Goal: Task Accomplishment & Management: Manage account settings

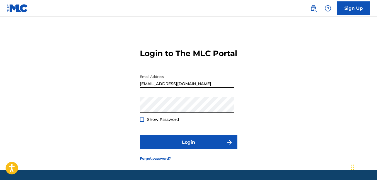
click at [139, 127] on div "Login to The MLC Portal Email Address [EMAIL_ADDRESS][DOMAIN_NAME] Password Sho…" at bounding box center [188, 100] width 377 height 139
click at [145, 122] on div "Show Password" at bounding box center [159, 119] width 39 height 6
click at [142, 121] on div at bounding box center [142, 119] width 4 height 4
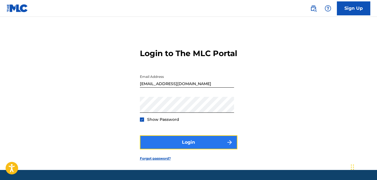
click at [184, 149] on button "Login" at bounding box center [188, 142] width 97 height 14
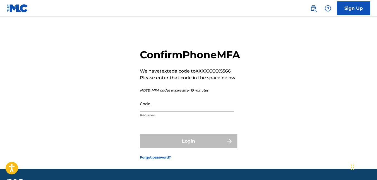
click at [167, 121] on div "Code Required" at bounding box center [187, 108] width 94 height 25
click at [167, 111] on input "Code" at bounding box center [187, 104] width 94 height 16
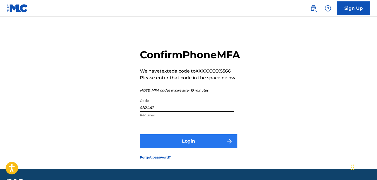
type input "482442"
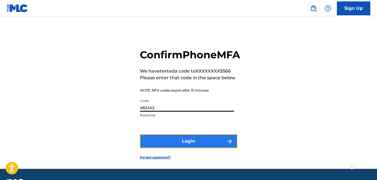
click at [168, 147] on button "Login" at bounding box center [188, 141] width 97 height 14
